Goal: Information Seeking & Learning: Learn about a topic

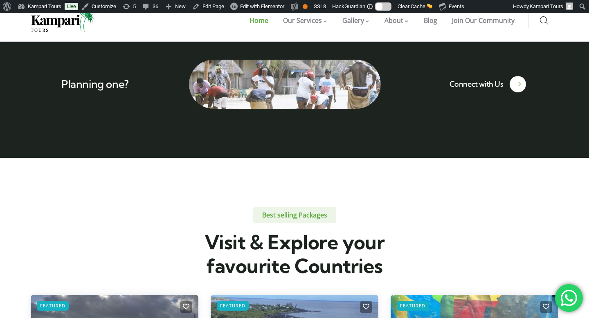
scroll to position [1734, 0]
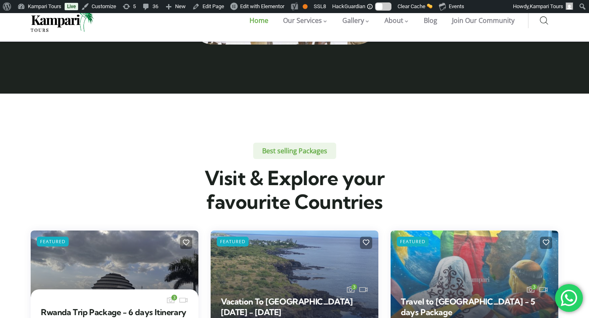
click at [153, 231] on link at bounding box center [115, 291] width 168 height 121
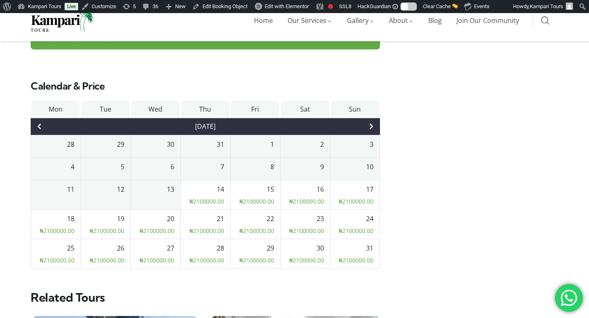
scroll to position [1094, 0]
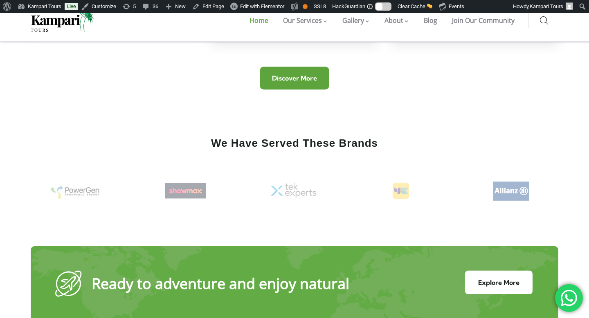
scroll to position [3187, 0]
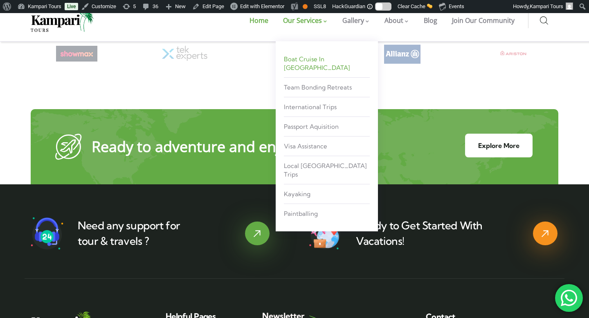
click at [330, 59] on span "Boat Cruise in [GEOGRAPHIC_DATA]" at bounding box center [317, 63] width 66 height 16
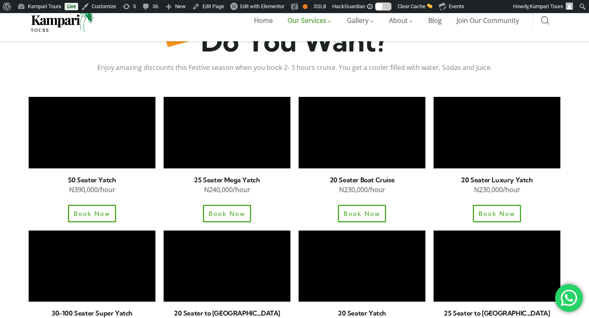
scroll to position [540, 0]
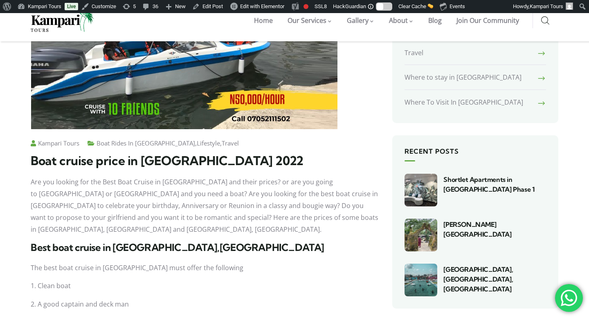
scroll to position [358, 0]
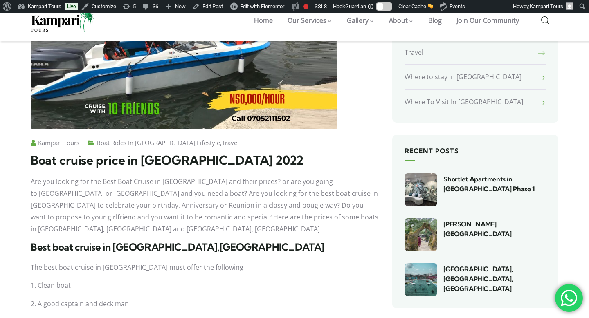
click at [232, 154] on h1 "Boat cruise price in Lekki 2022" at bounding box center [205, 160] width 349 height 15
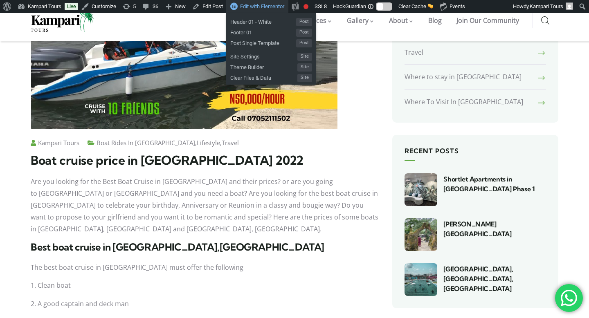
click at [271, 7] on span "Edit with Elementor" at bounding box center [262, 6] width 44 height 6
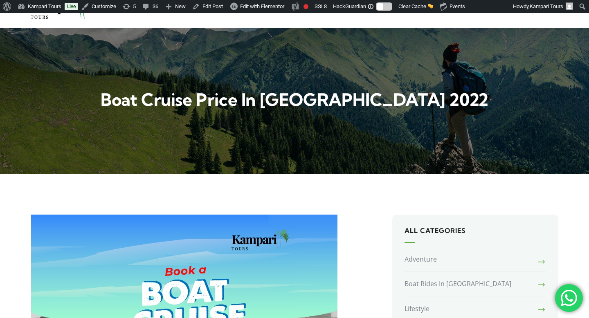
scroll to position [0, 0]
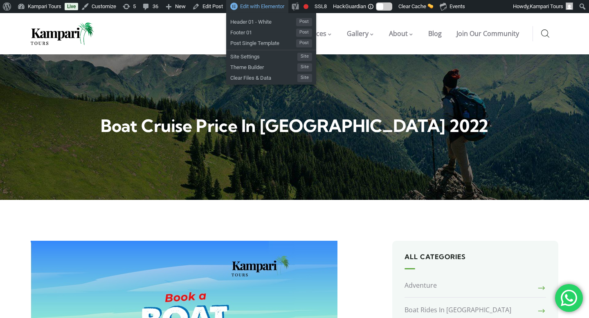
click at [272, 9] on span "Edit with Elementor" at bounding box center [262, 6] width 44 height 6
click at [269, 5] on span "Edit with Elementor" at bounding box center [262, 6] width 44 height 6
click at [263, 9] on span "Edit with Elementor" at bounding box center [262, 6] width 44 height 6
click at [253, 5] on span "Edit with Elementor" at bounding box center [262, 6] width 44 height 6
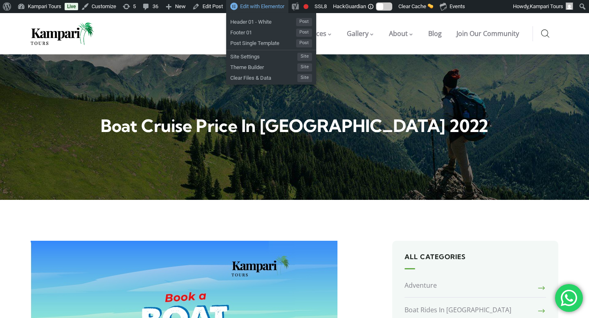
click at [261, 9] on span "Edit with Elementor" at bounding box center [262, 6] width 44 height 6
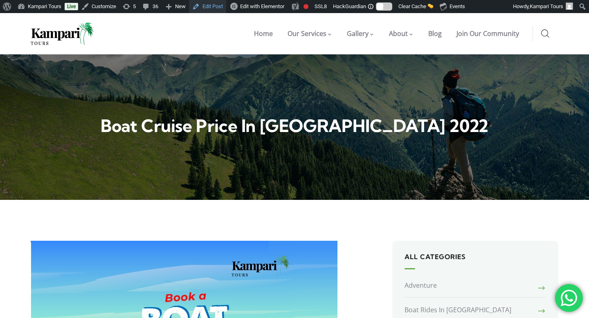
click at [214, 7] on link "Edit Post" at bounding box center [207, 6] width 37 height 13
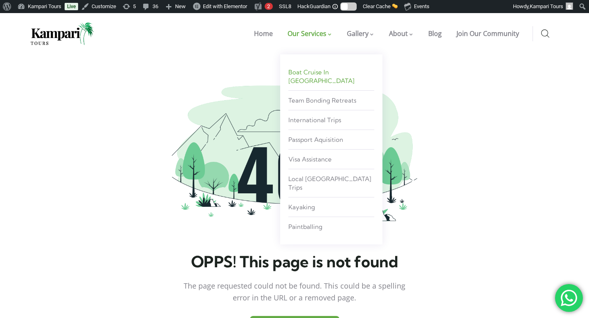
click at [322, 70] on span "Boat Cruise in [GEOGRAPHIC_DATA]" at bounding box center [321, 76] width 66 height 16
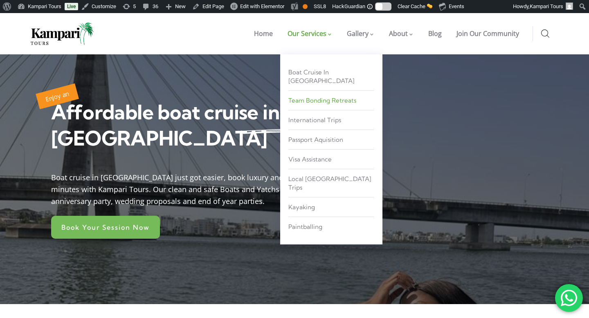
click at [321, 97] on span "Team Bonding Retreats" at bounding box center [322, 101] width 68 height 8
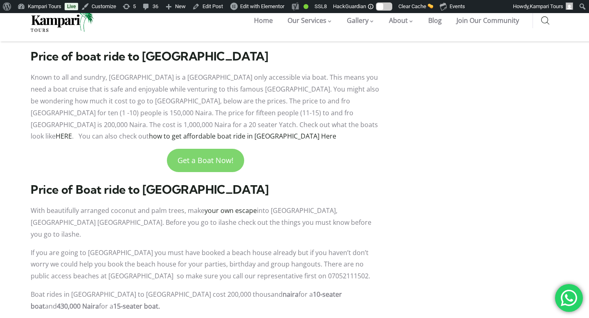
scroll to position [1159, 0]
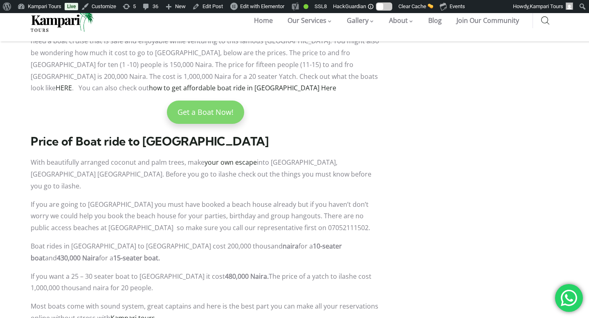
click at [205, 101] on link "Get a Boat Now!" at bounding box center [205, 112] width 77 height 23
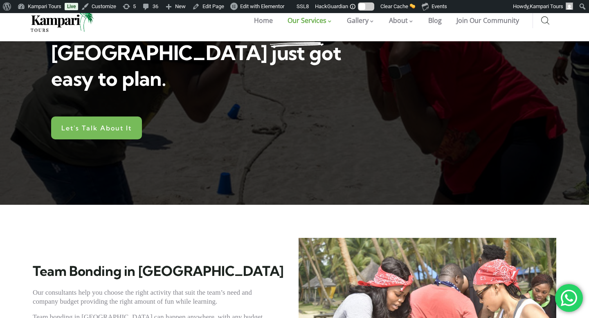
scroll to position [84, 0]
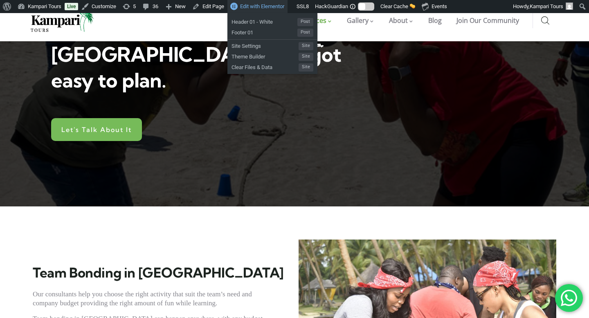
click at [262, 10] on link "Edit with Elementor" at bounding box center [257, 6] width 60 height 13
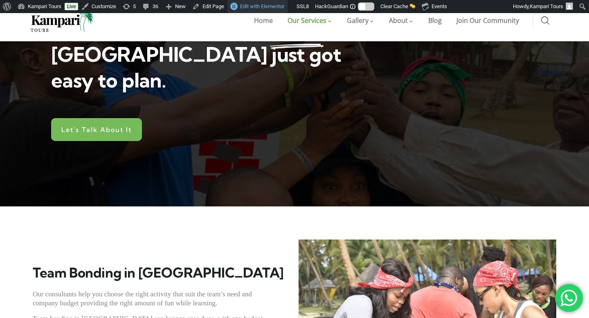
scroll to position [91, 0]
